Goal: Task Accomplishment & Management: Manage account settings

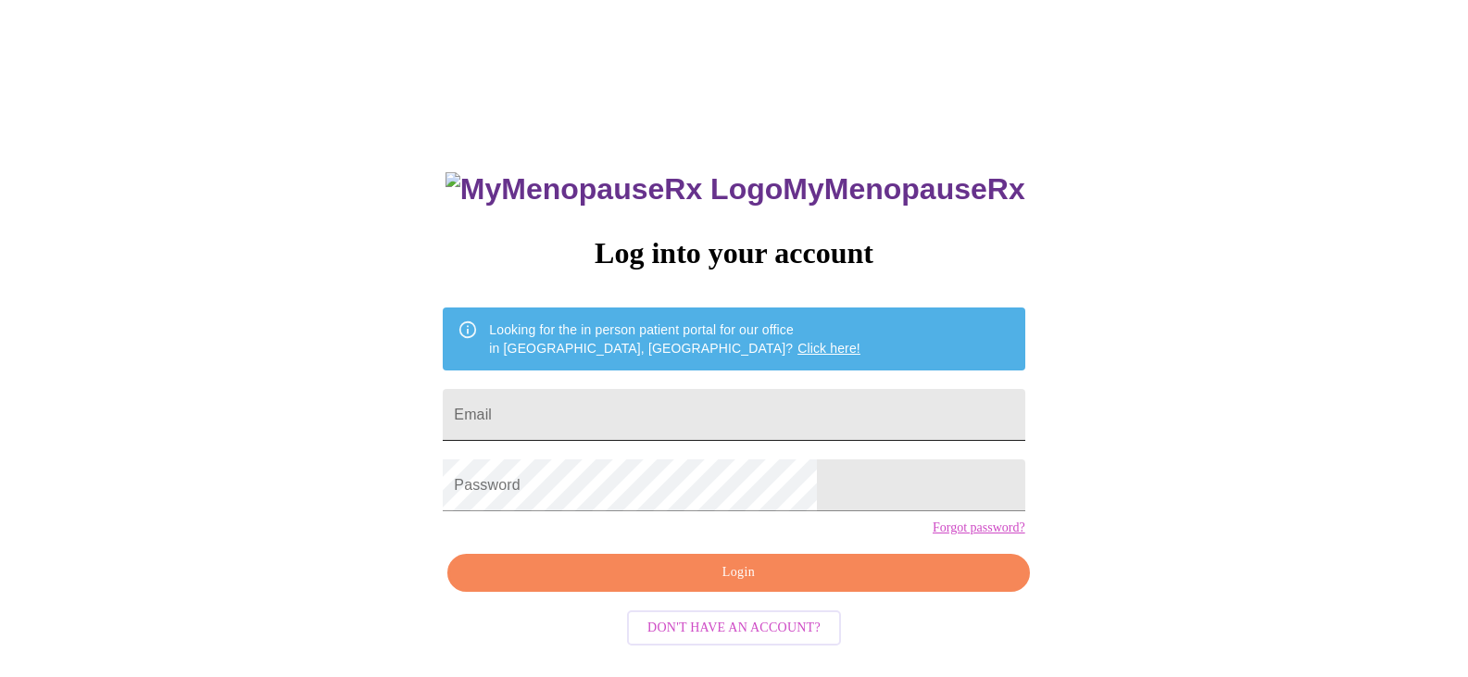
click at [823, 400] on input "Email" at bounding box center [734, 415] width 582 height 52
type input "[EMAIL_ADDRESS][DOMAIN_NAME]"
click at [790, 584] on span "Login" at bounding box center [738, 572] width 539 height 23
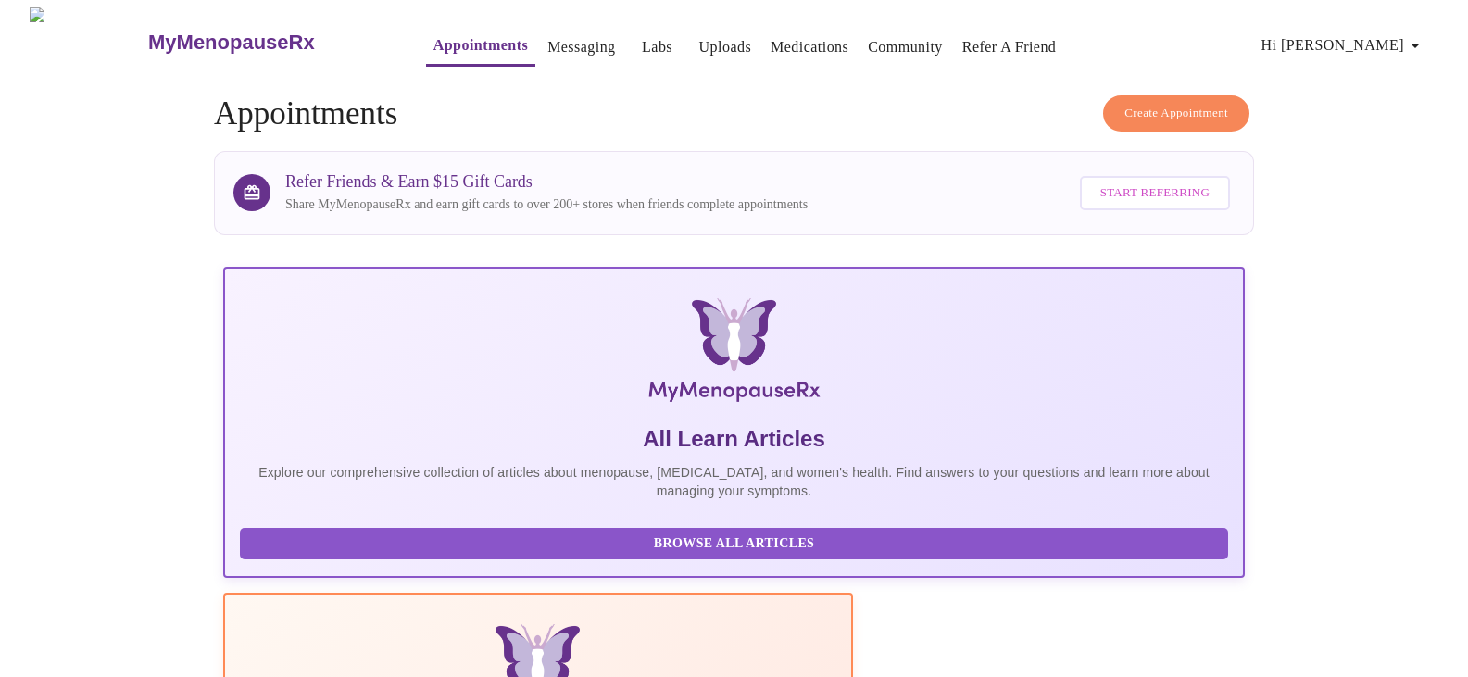
click at [771, 46] on link "Medications" at bounding box center [810, 47] width 78 height 26
